Goal: Task Accomplishment & Management: Complete application form

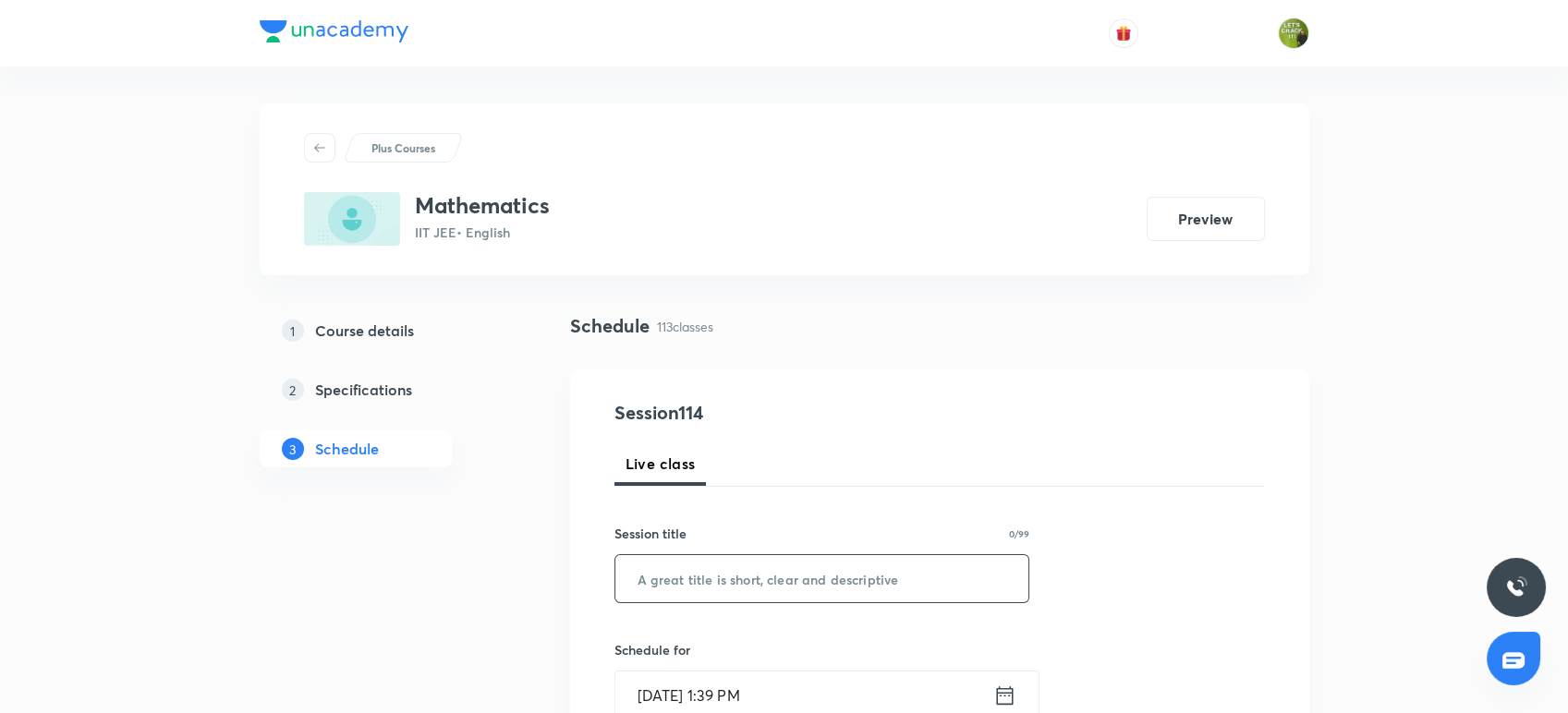
click at [734, 591] on input "text" at bounding box center [823, 578] width 414 height 47
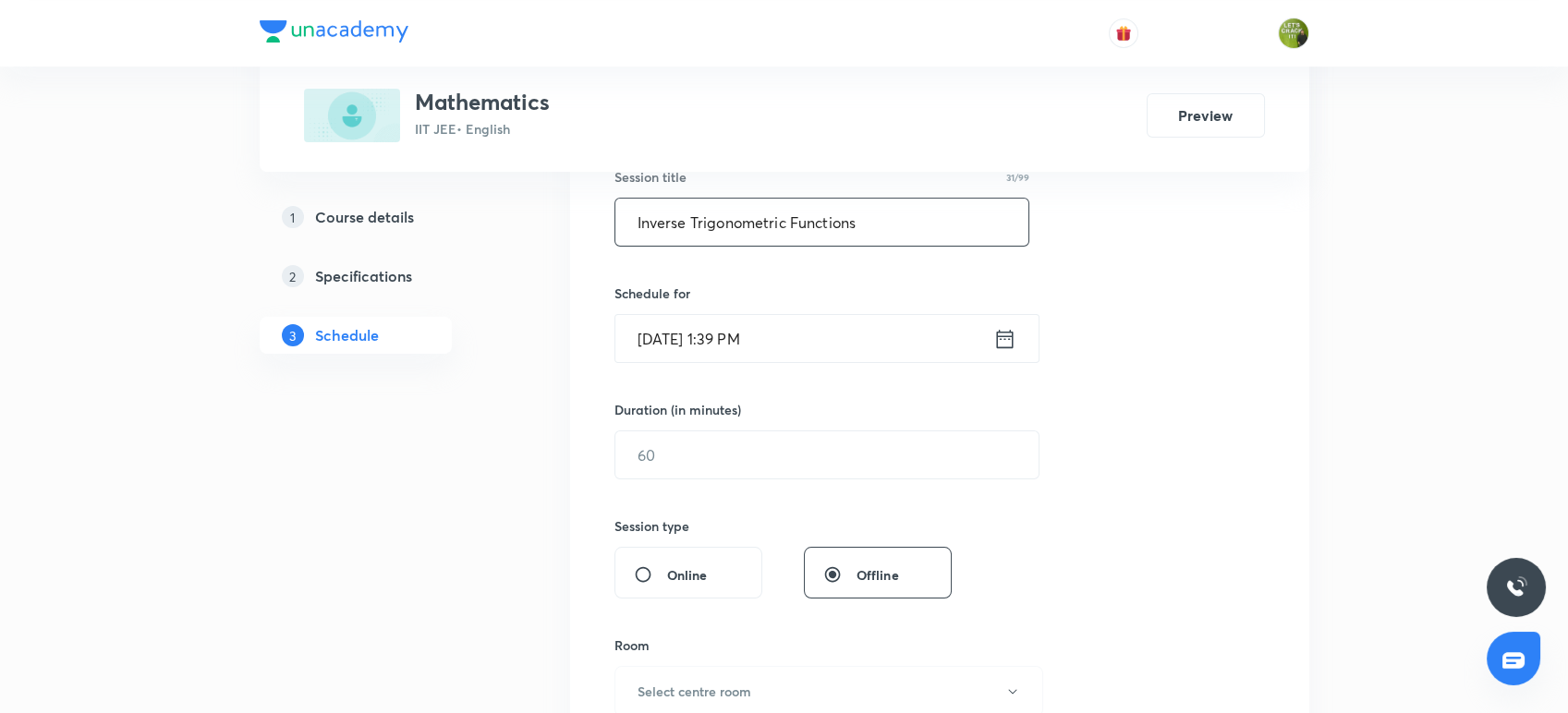
scroll to position [353, 0]
type input "Inverse Trigonometric Functions"
click at [734, 591] on div "Online" at bounding box center [688, 577] width 148 height 52
click at [1004, 338] on icon at bounding box center [1004, 341] width 17 height 19
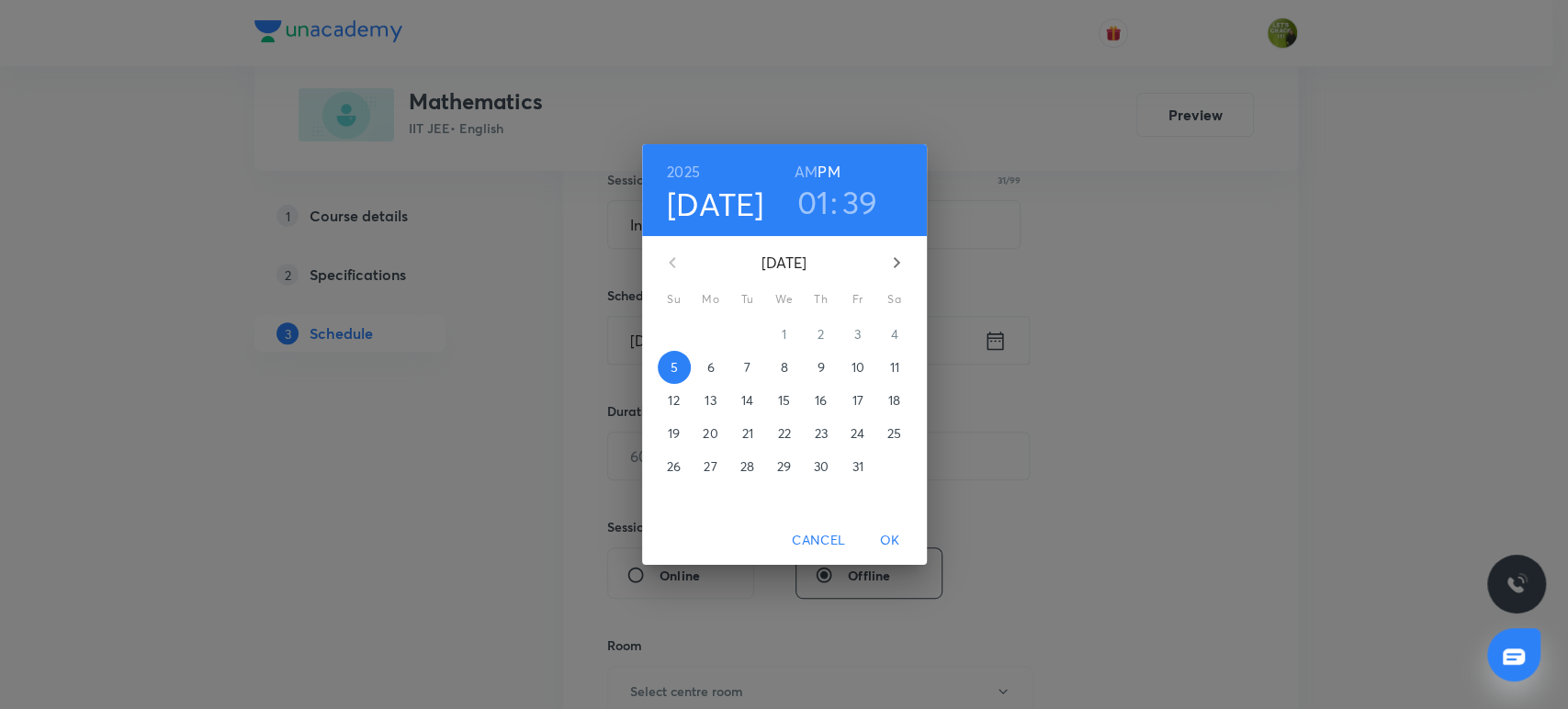
click at [858, 197] on h3 "39" at bounding box center [861, 202] width 36 height 39
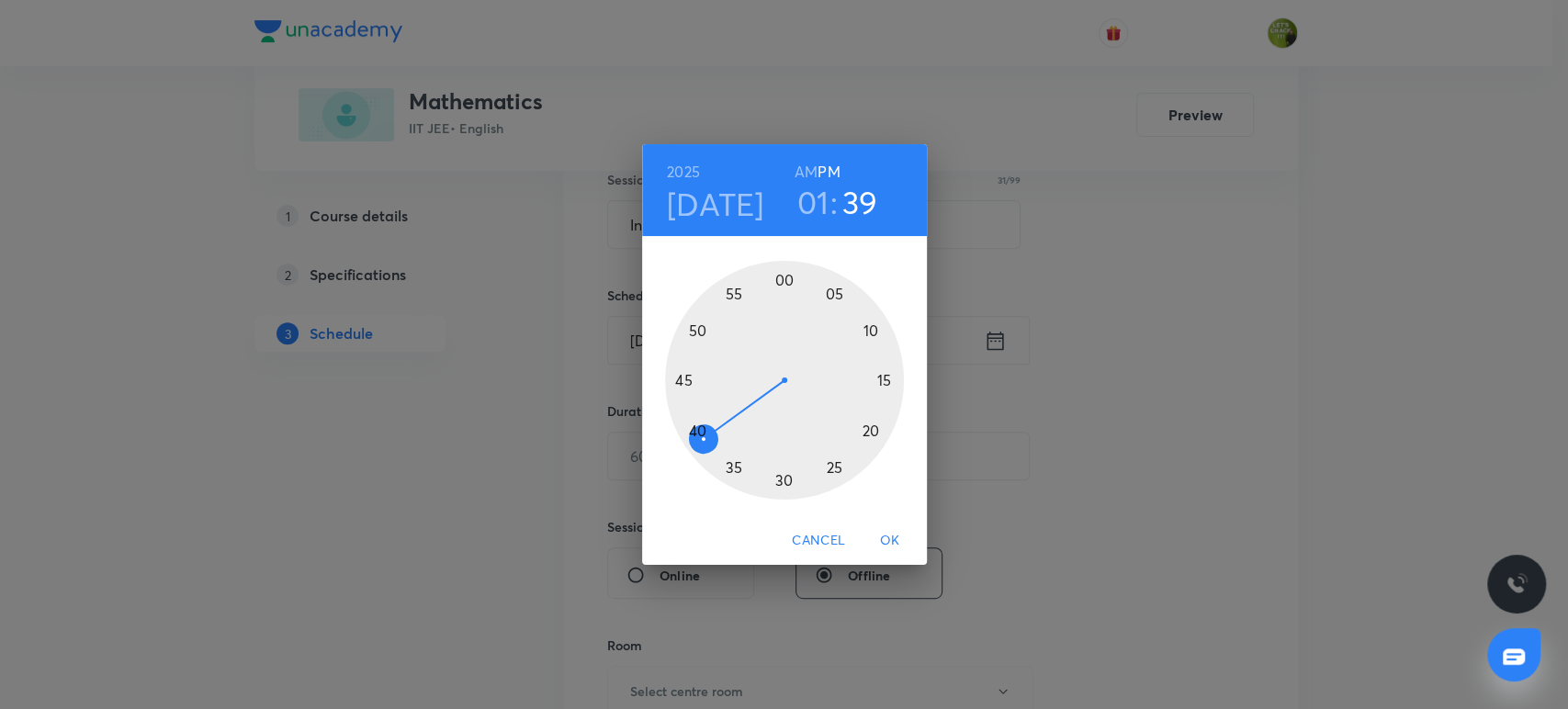
click at [690, 414] on div at bounding box center [784, 380] width 238 height 238
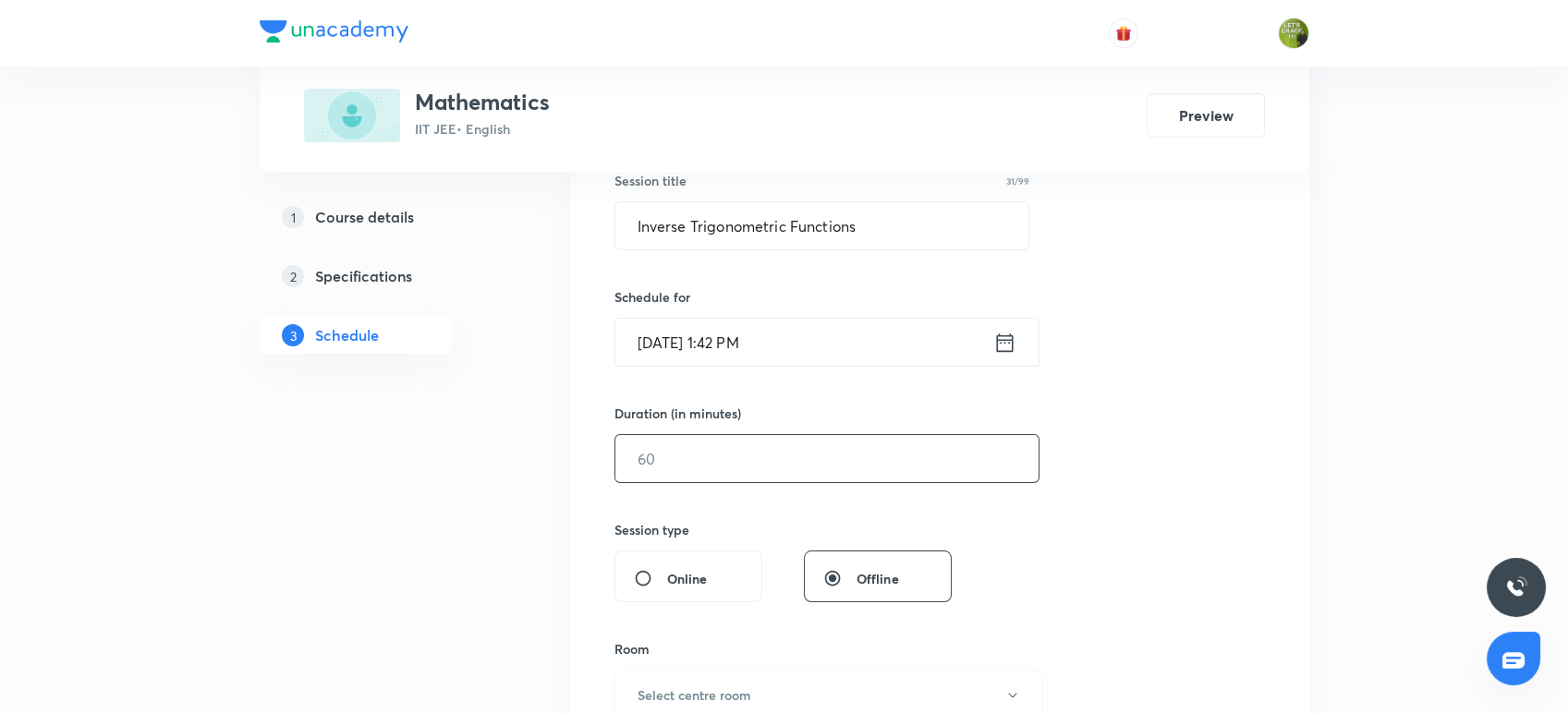
click at [693, 448] on input "text" at bounding box center [827, 457] width 423 height 47
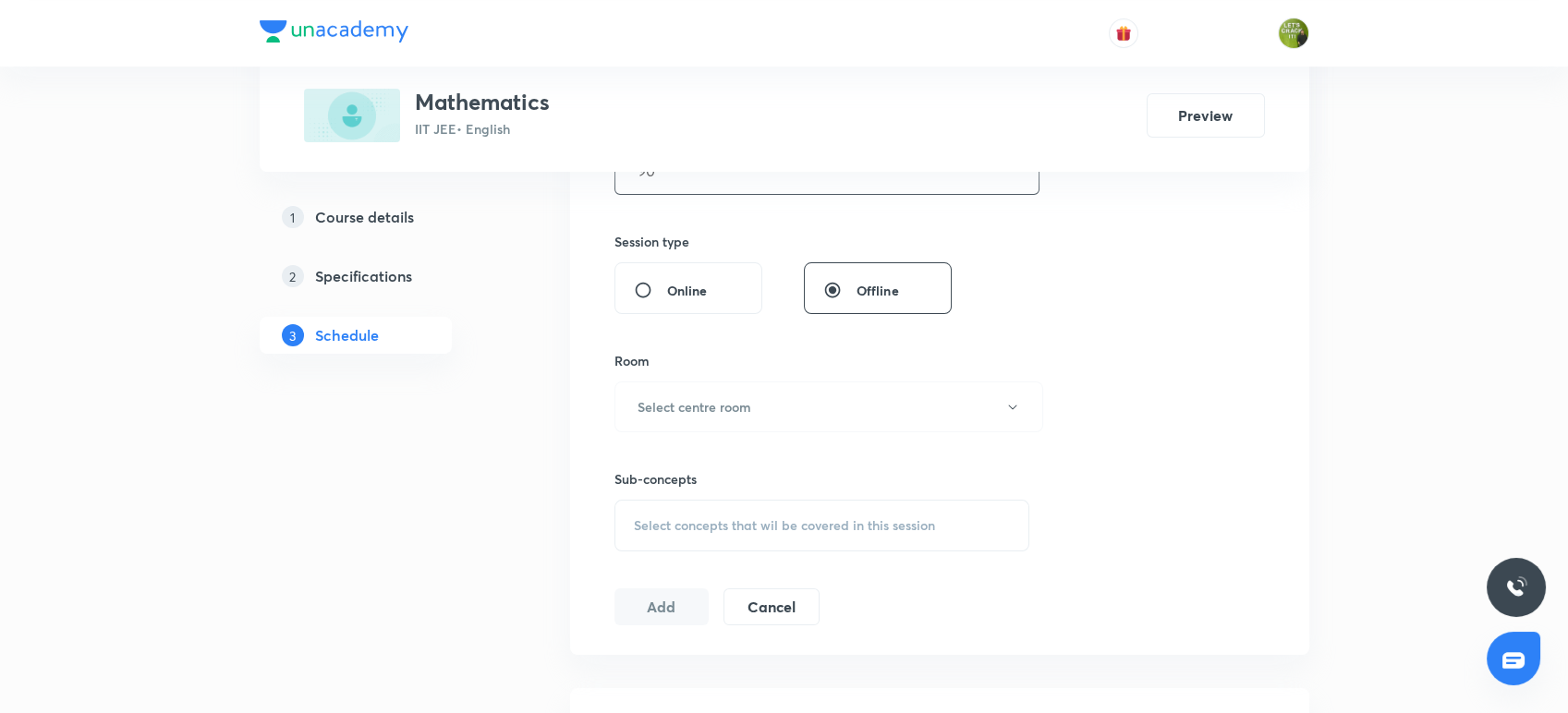
scroll to position [642, 0]
type input "90"
click at [694, 420] on button "Select centre room" at bounding box center [829, 405] width 429 height 51
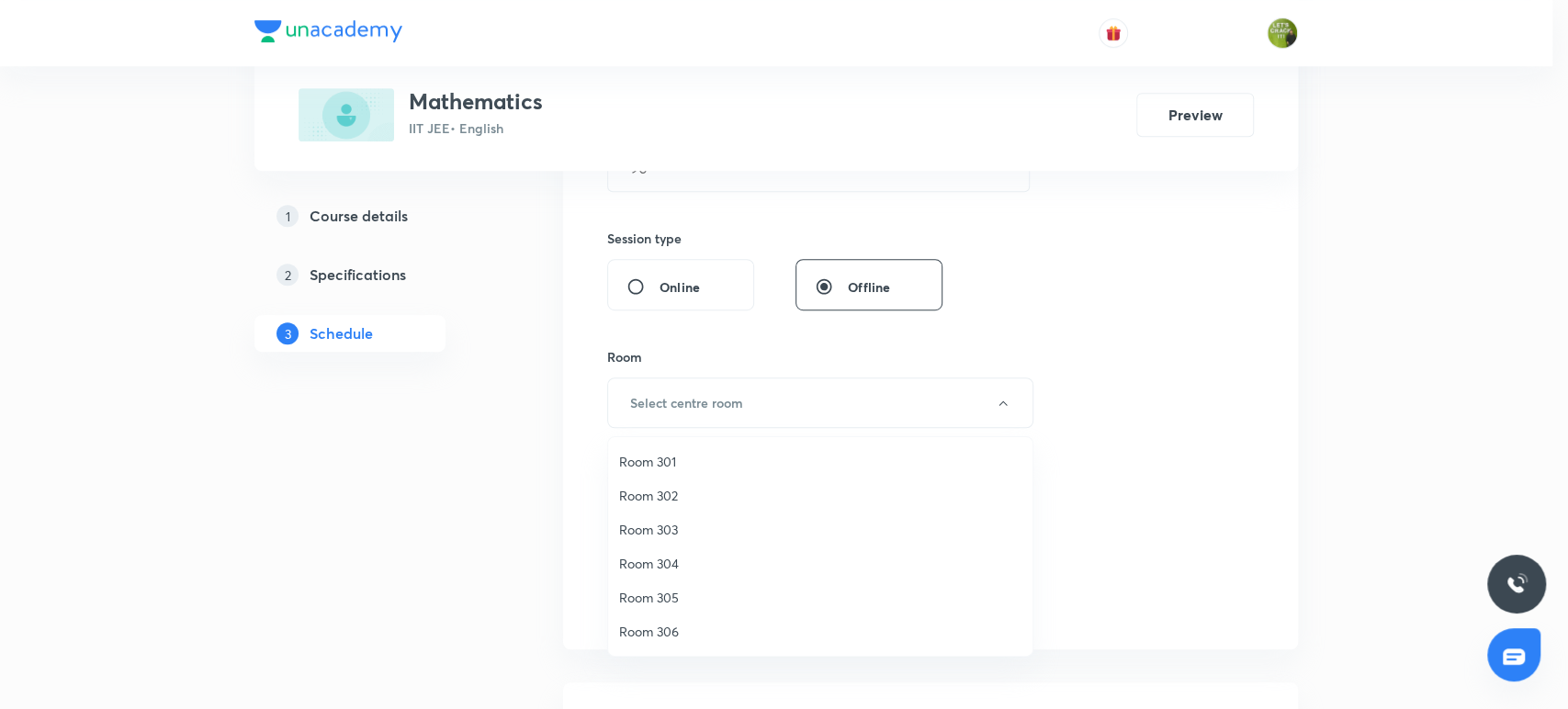
click at [684, 469] on span "Room 301" at bounding box center [820, 462] width 403 height 20
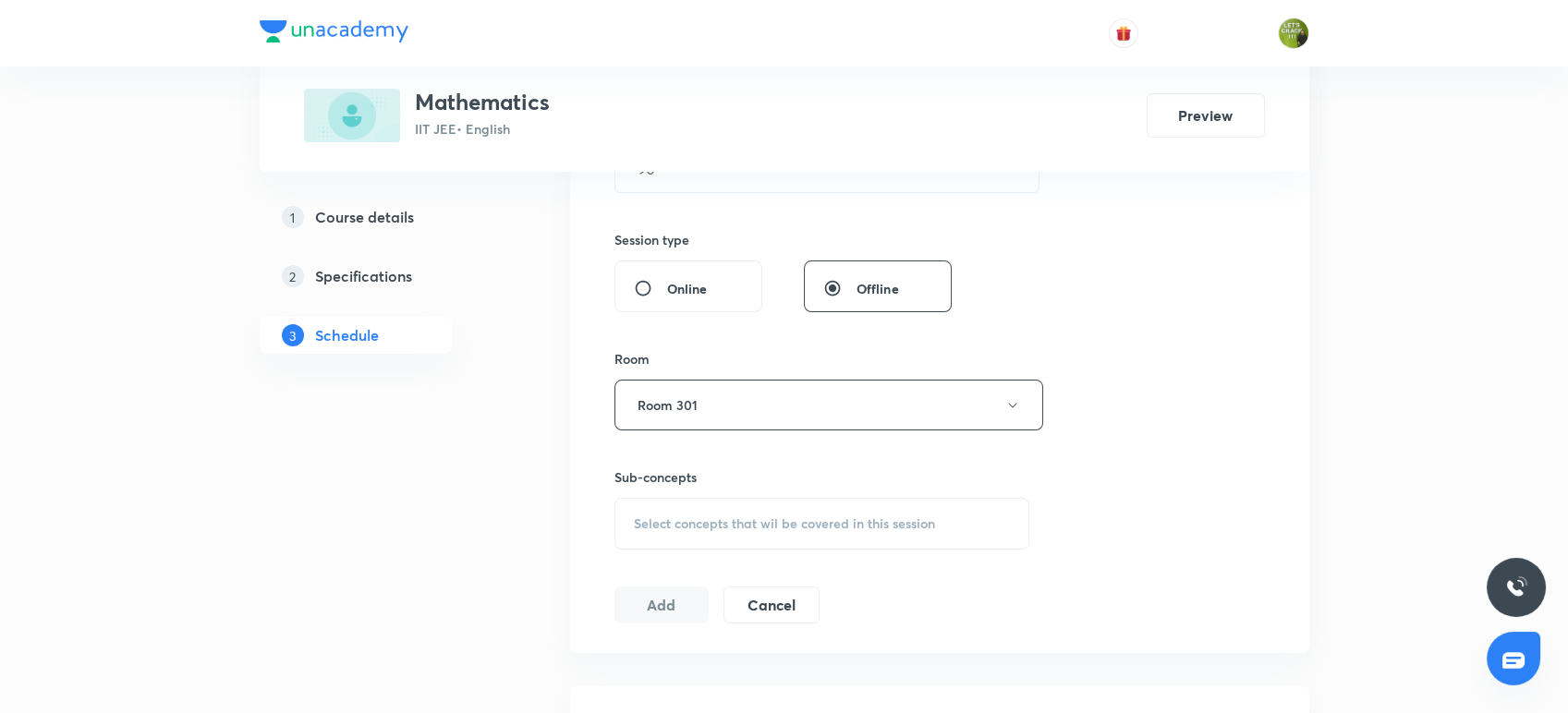
click at [707, 524] on span "Select concepts that wil be covered in this session" at bounding box center [784, 523] width 301 height 15
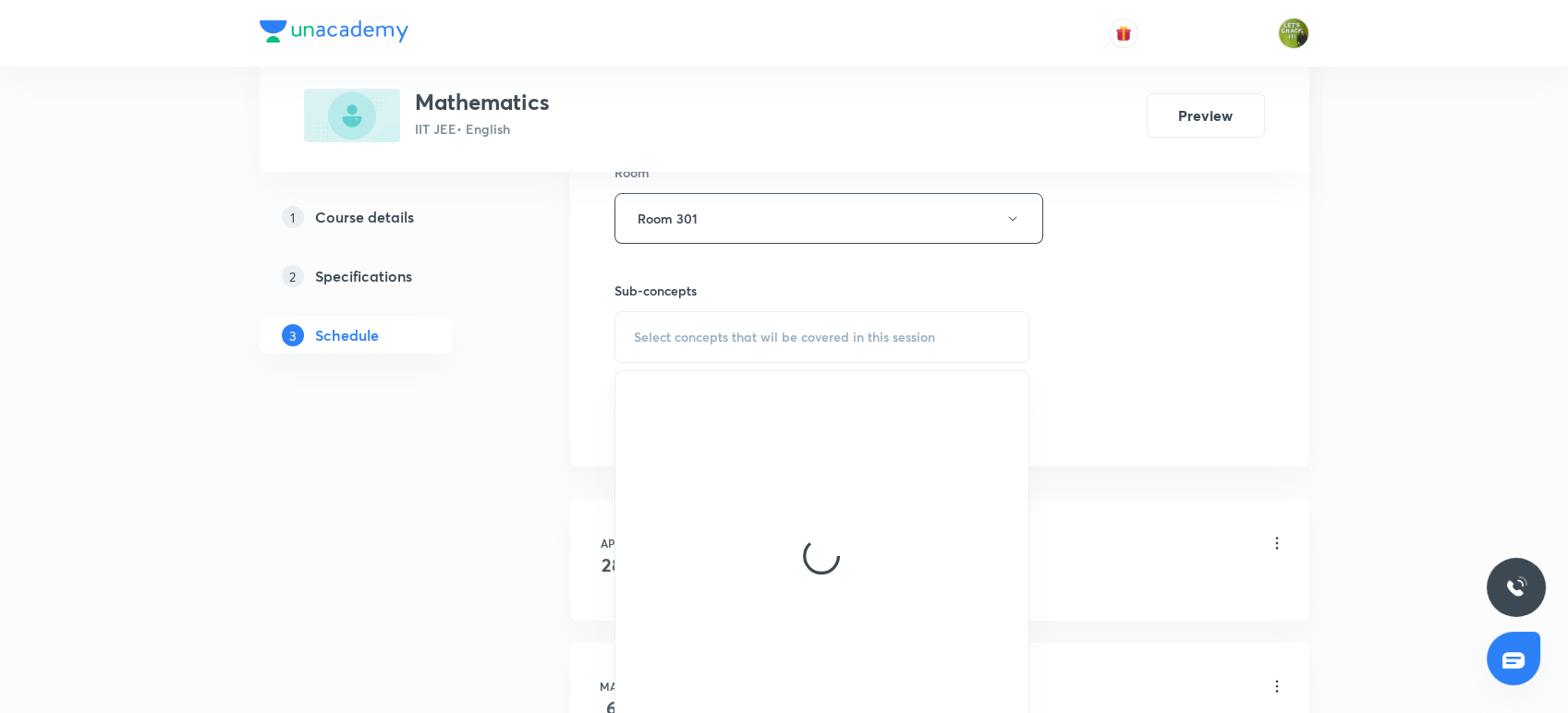
scroll to position [850, 0]
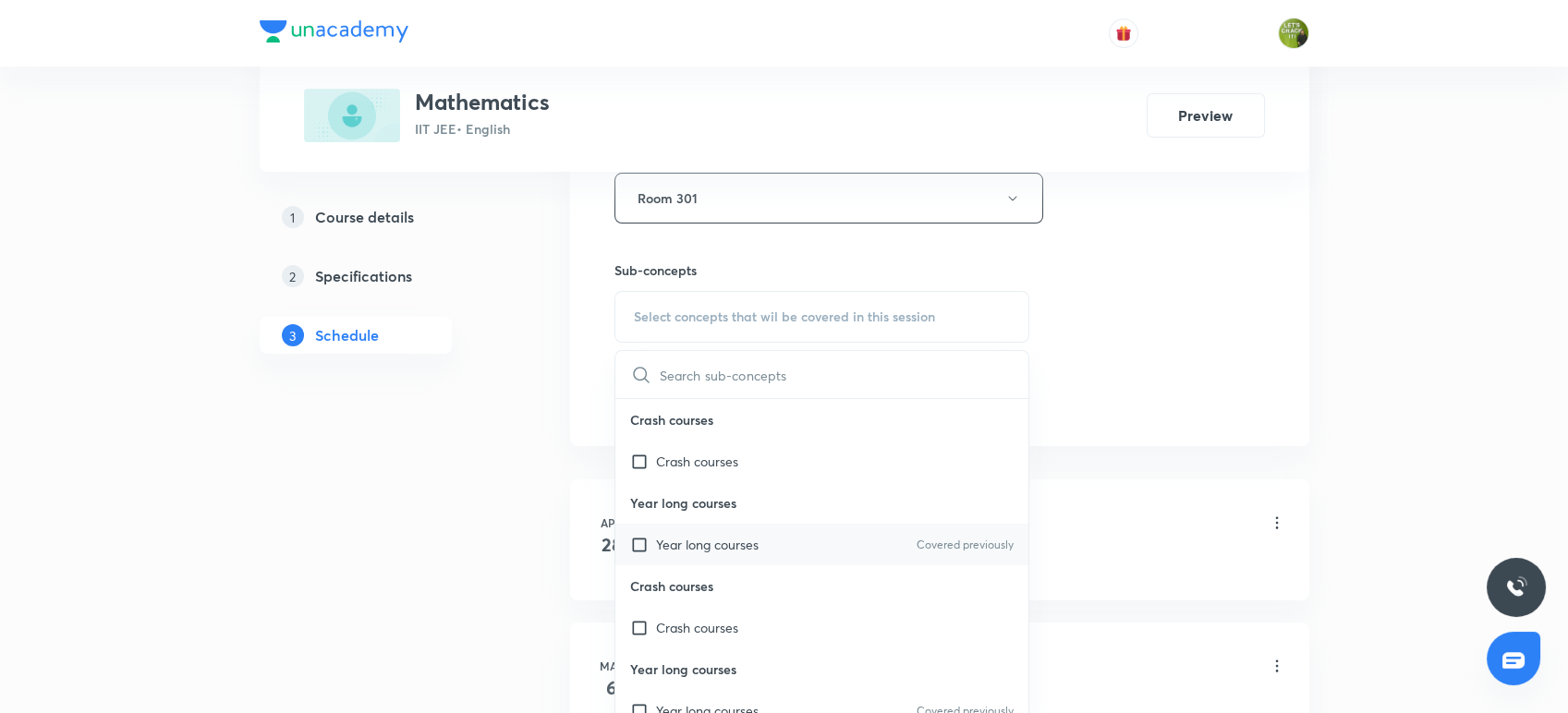
click at [694, 549] on p "Year long courses" at bounding box center [706, 545] width 102 height 20
checkbox input "true"
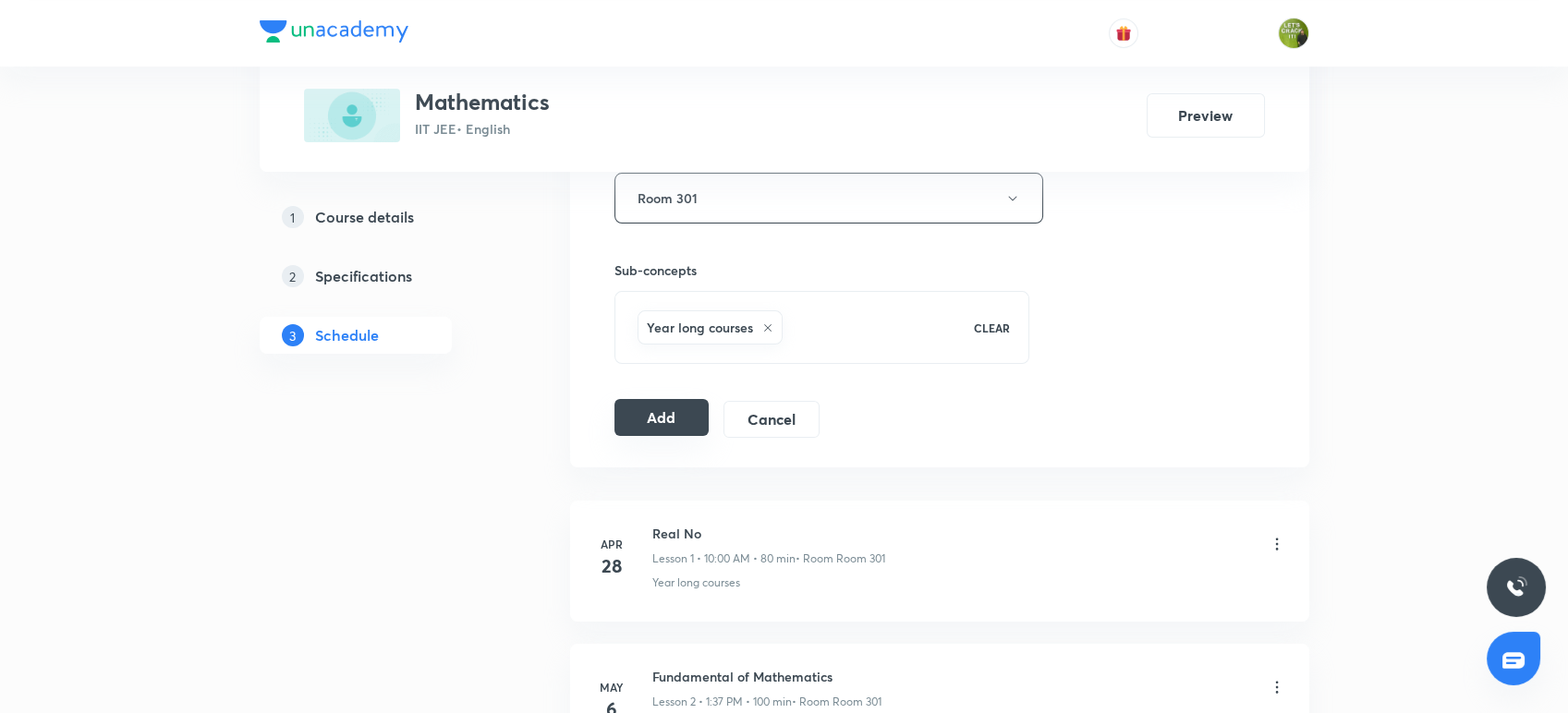
click at [643, 405] on button "Add" at bounding box center [663, 417] width 96 height 37
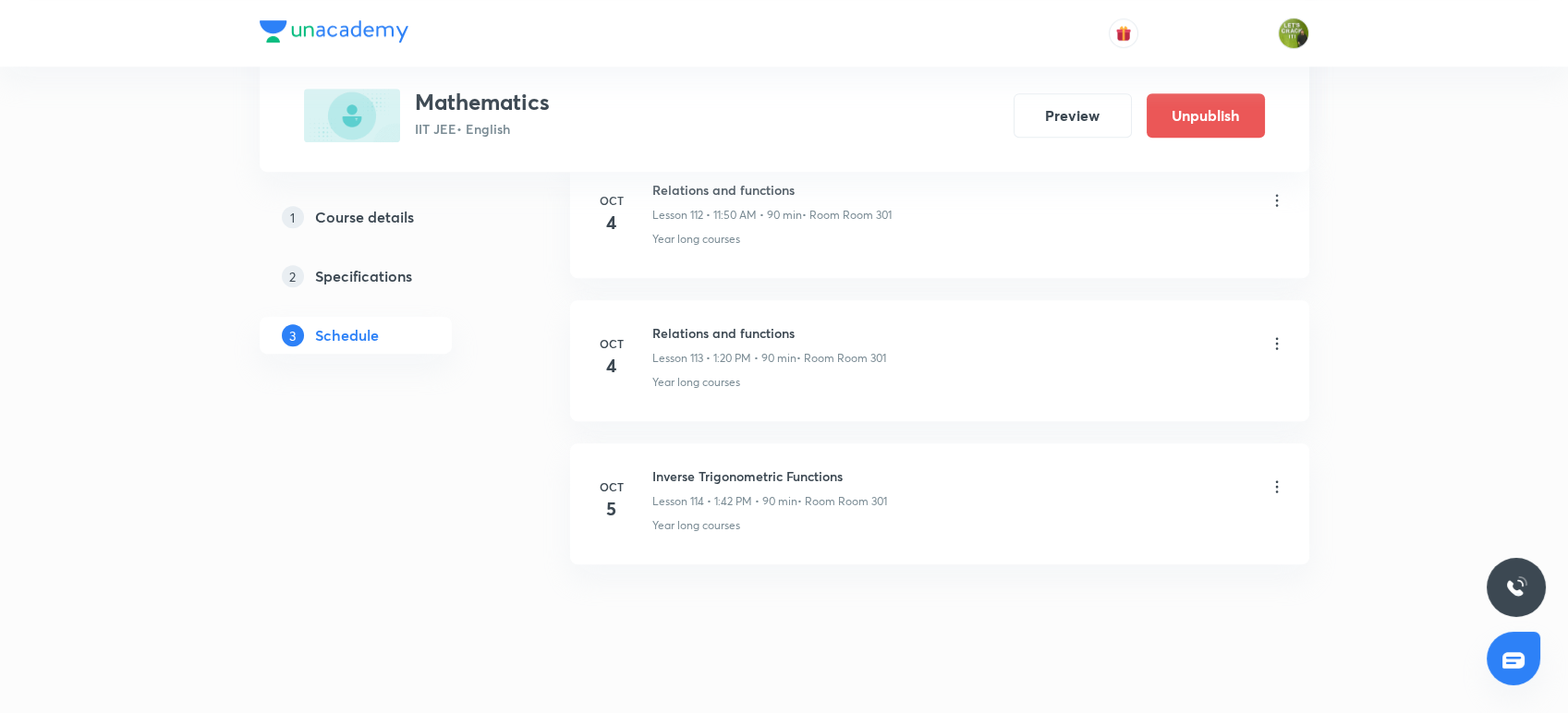
scroll to position [16215, 0]
